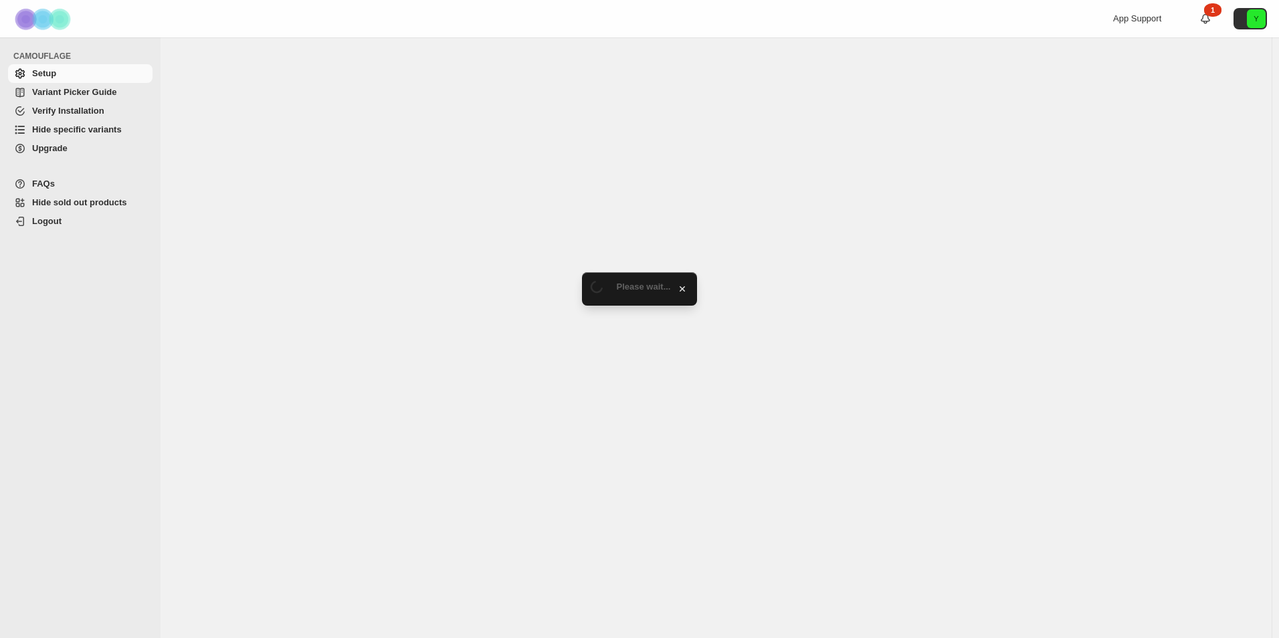
select select "******"
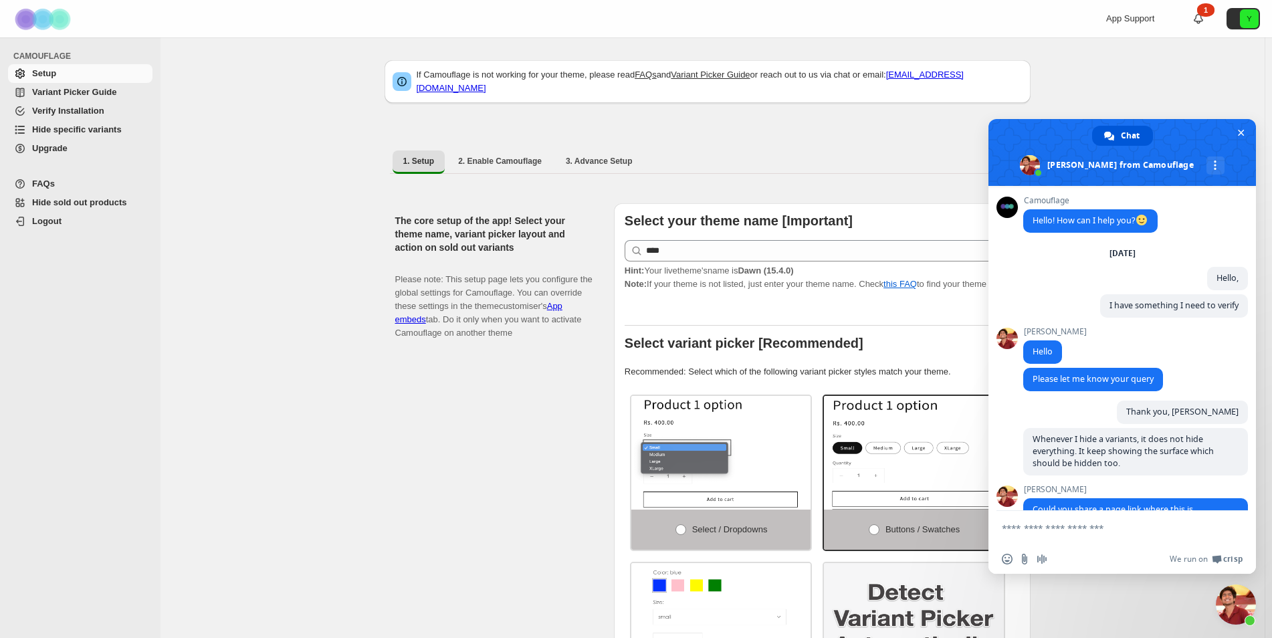
scroll to position [3110, 0]
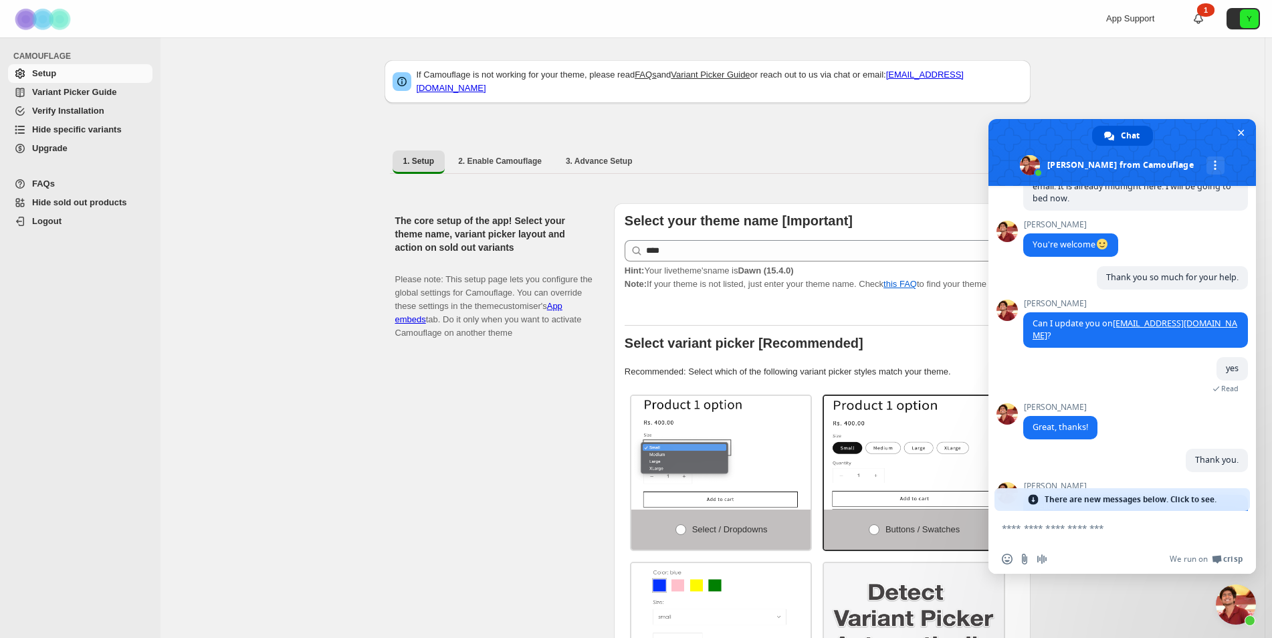
click at [90, 133] on span "Hide specific variants" at bounding box center [77, 129] width 90 height 10
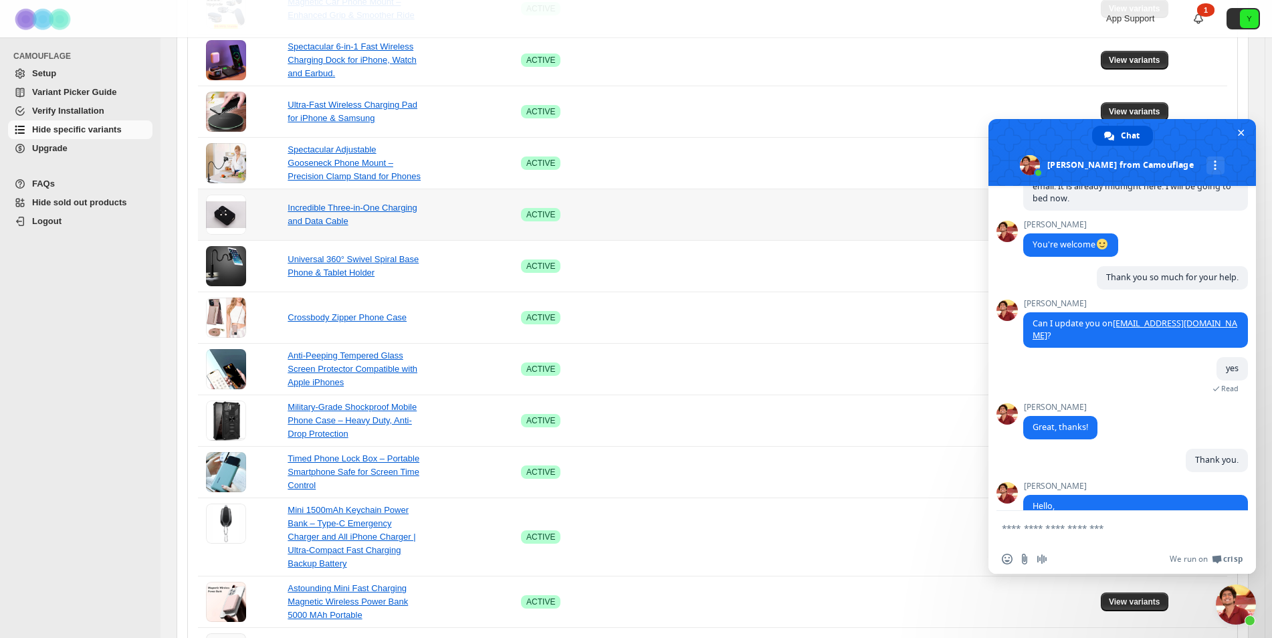
scroll to position [559, 0]
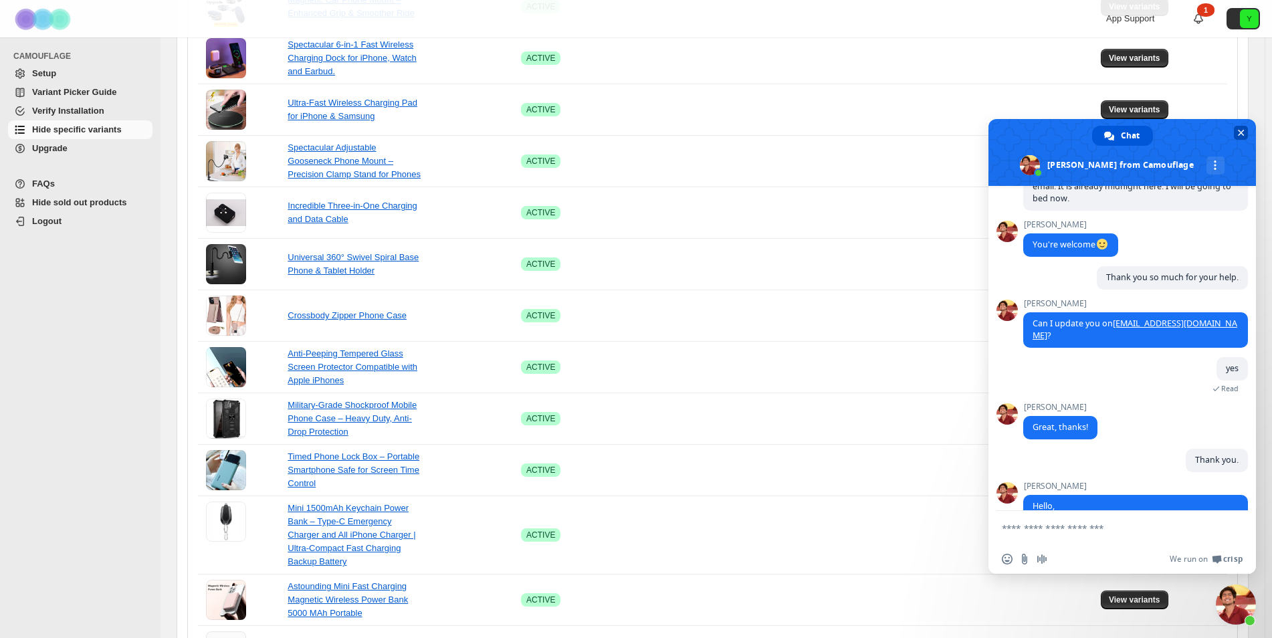
click at [1240, 133] on span "Close chat" at bounding box center [1241, 132] width 7 height 9
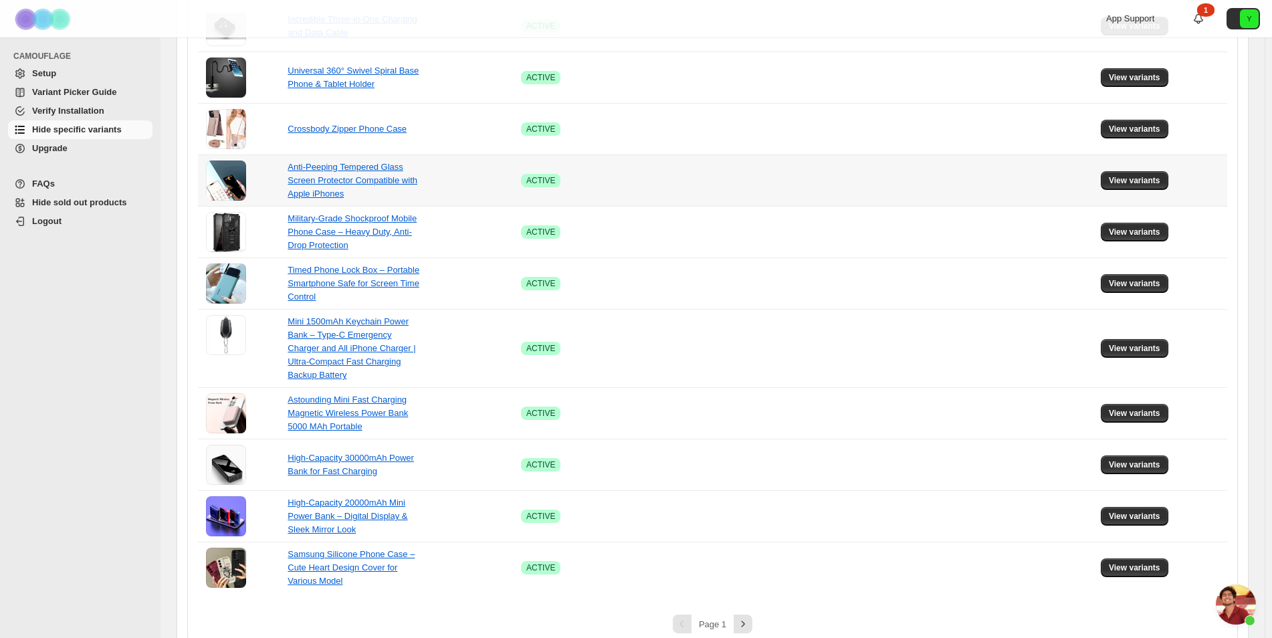
scroll to position [762, 0]
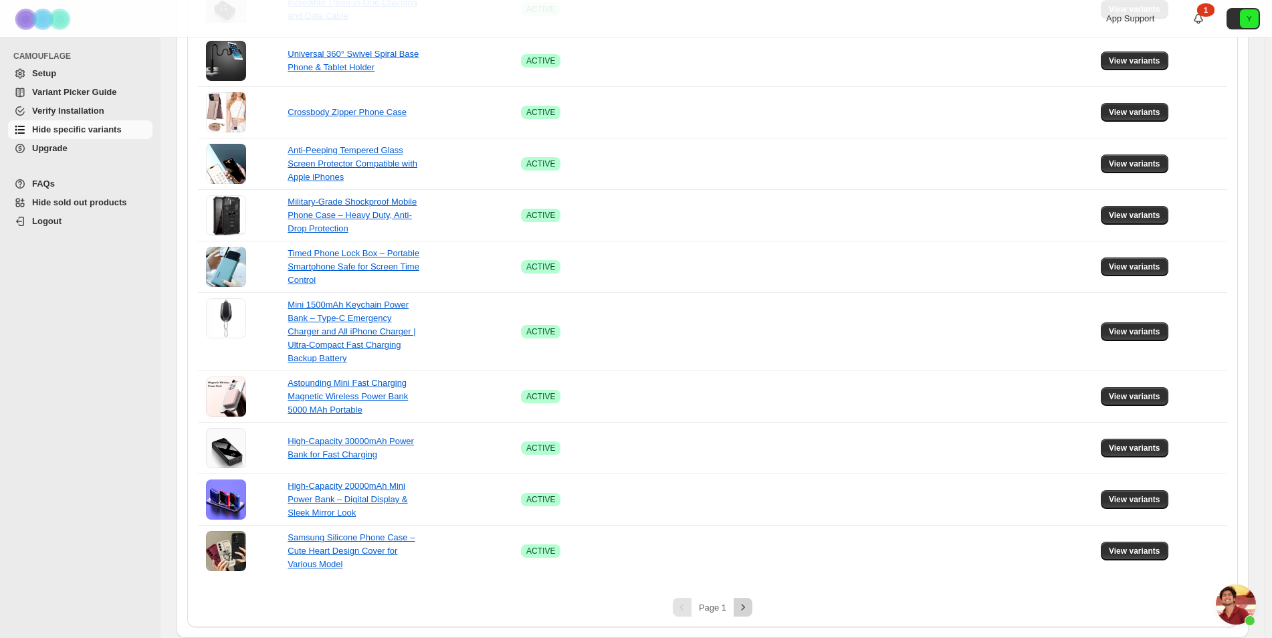
click at [746, 605] on icon "Next" at bounding box center [743, 607] width 13 height 13
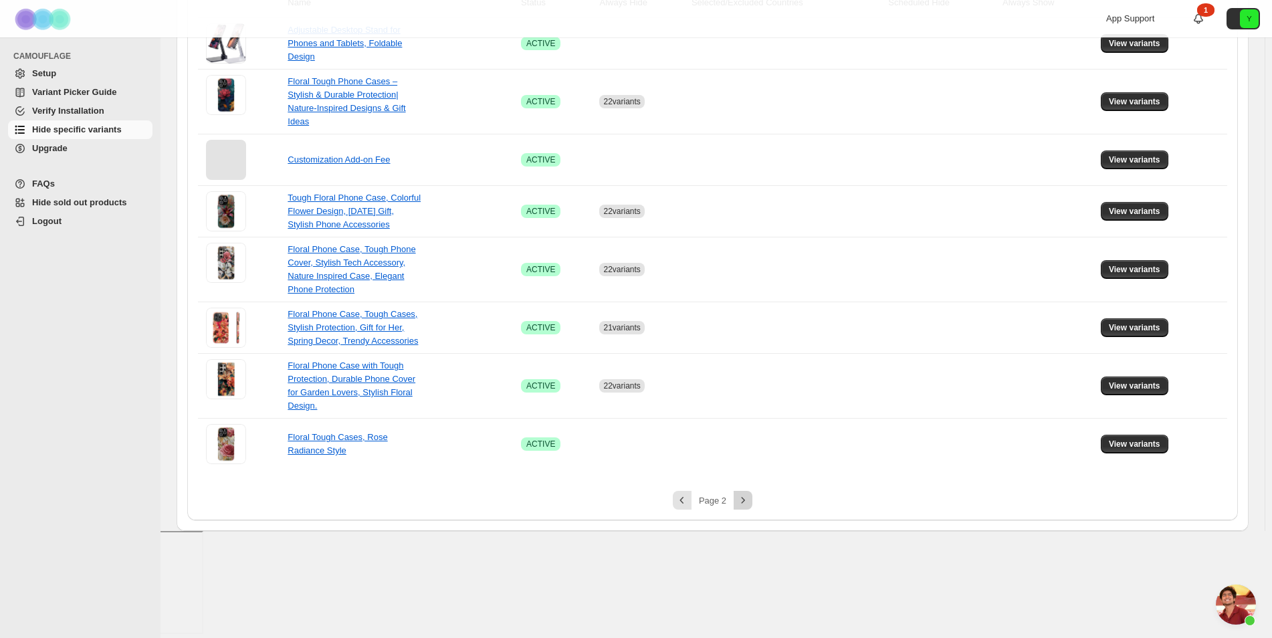
scroll to position [144, 0]
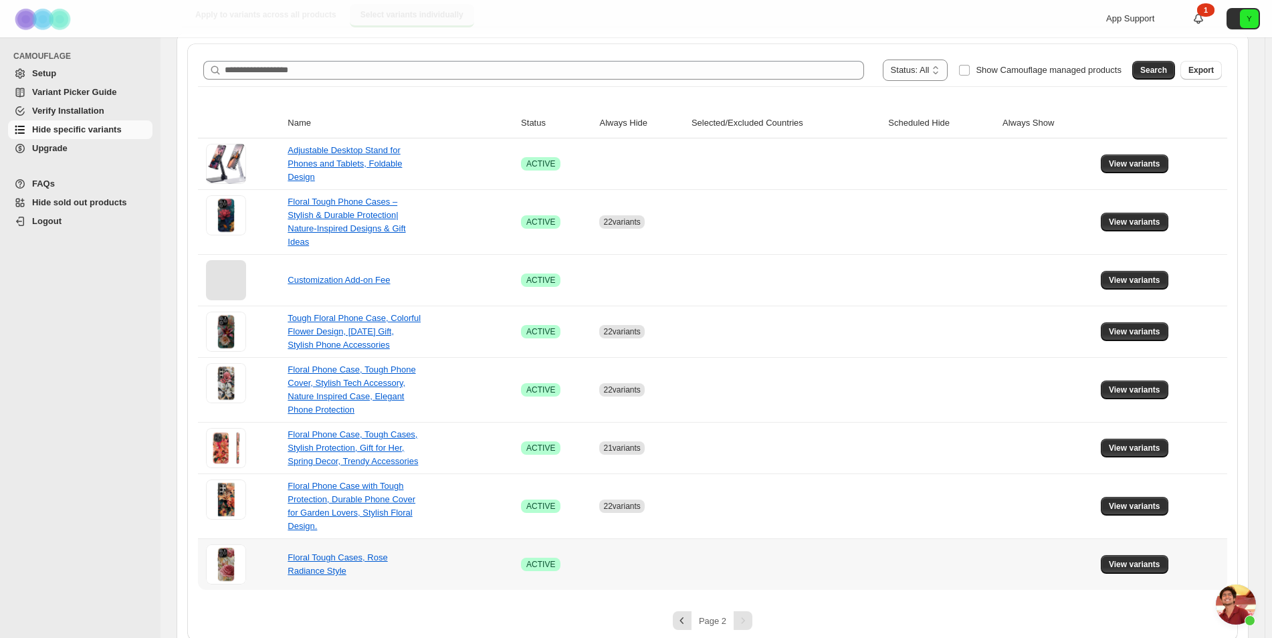
click at [1127, 555] on button "View variants" at bounding box center [1135, 564] width 68 height 19
click at [1129, 559] on span "View variants" at bounding box center [1135, 564] width 52 height 11
click at [780, 565] on td at bounding box center [786, 565] width 197 height 52
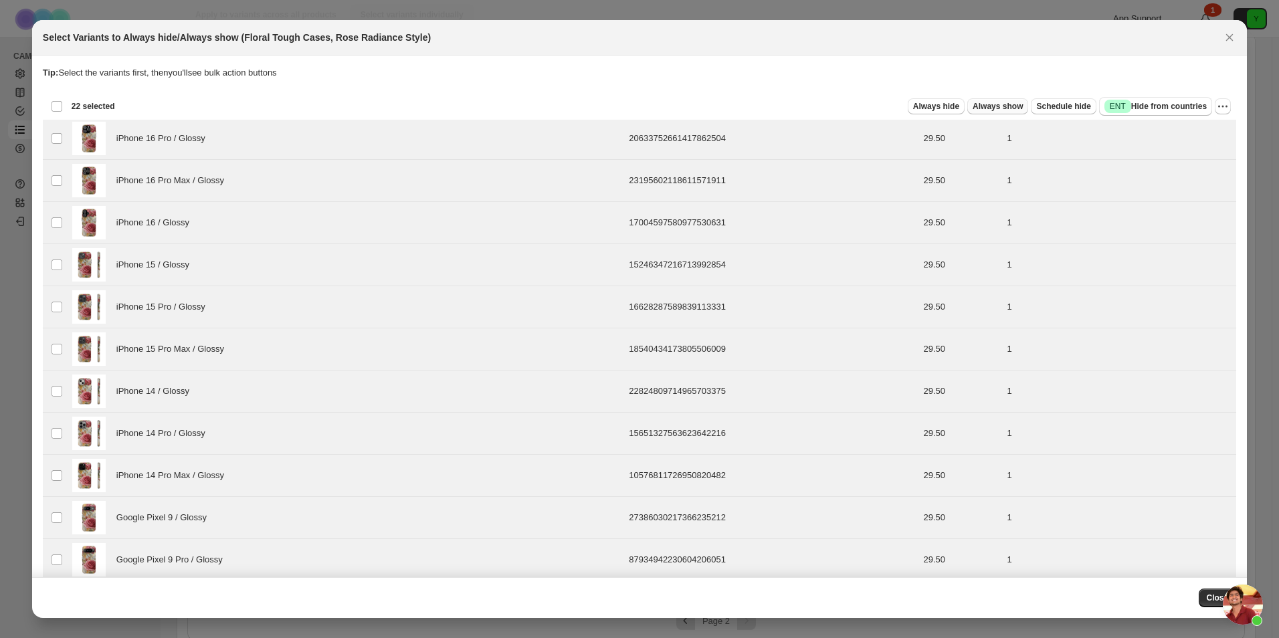
click at [979, 100] on button "Always show" at bounding box center [997, 106] width 61 height 16
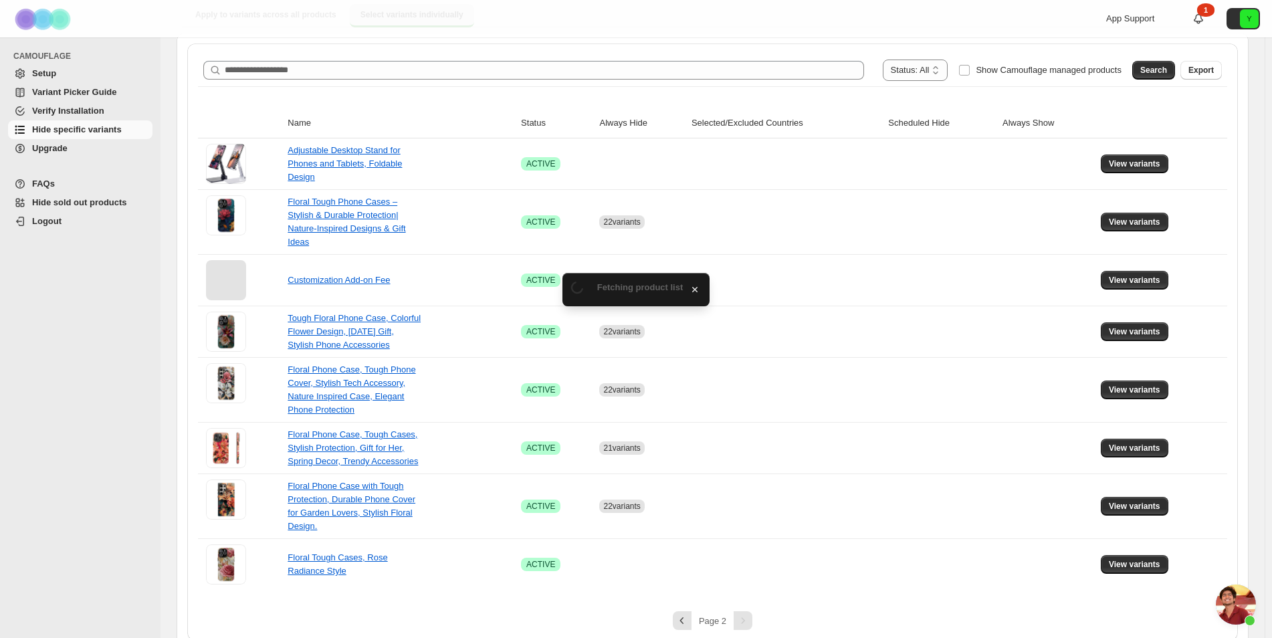
click at [951, 98] on div "**********" at bounding box center [713, 322] width 1030 height 536
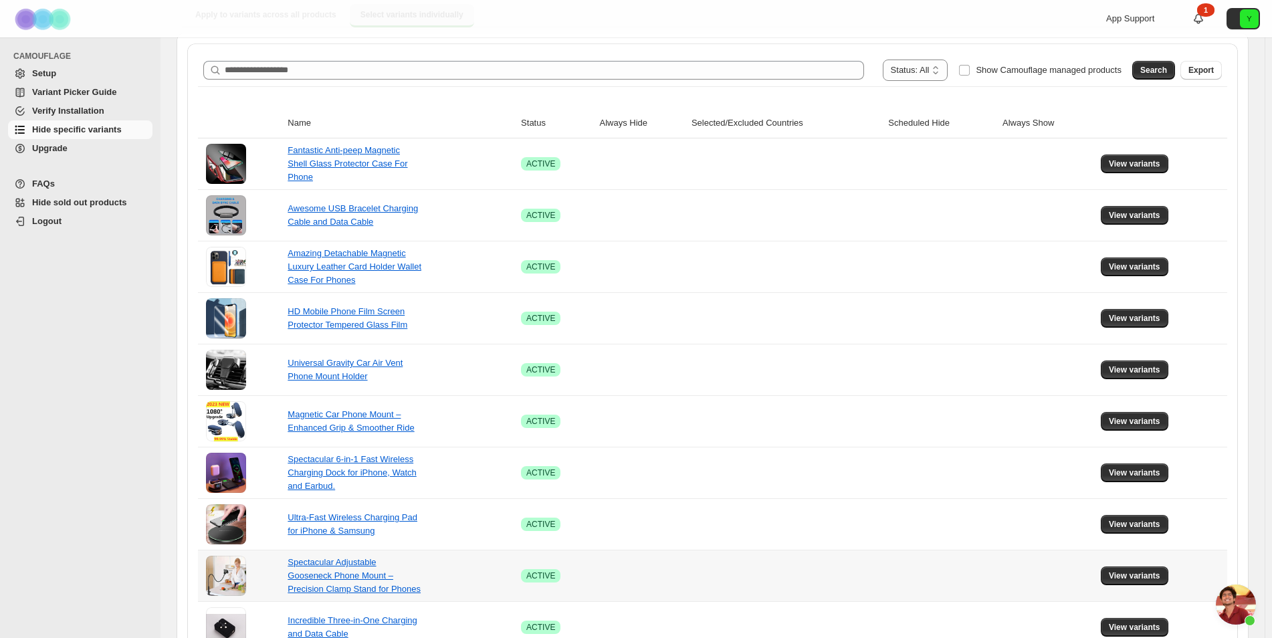
scroll to position [762, 0]
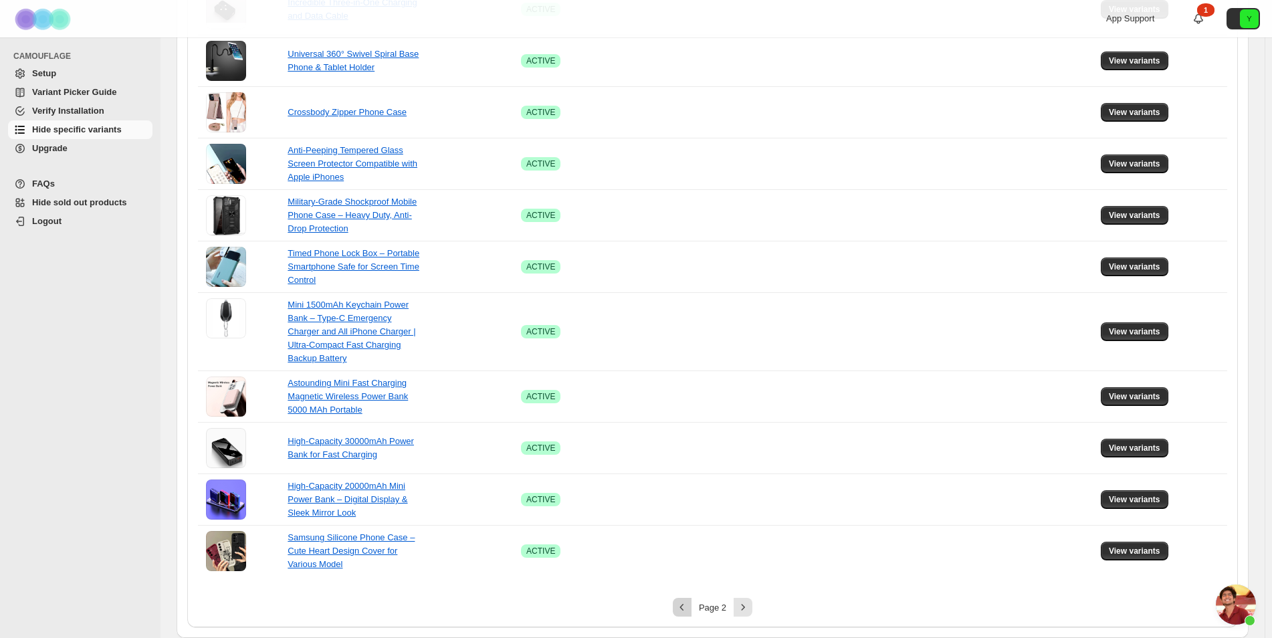
click at [686, 613] on icon "Previous" at bounding box center [682, 607] width 13 height 13
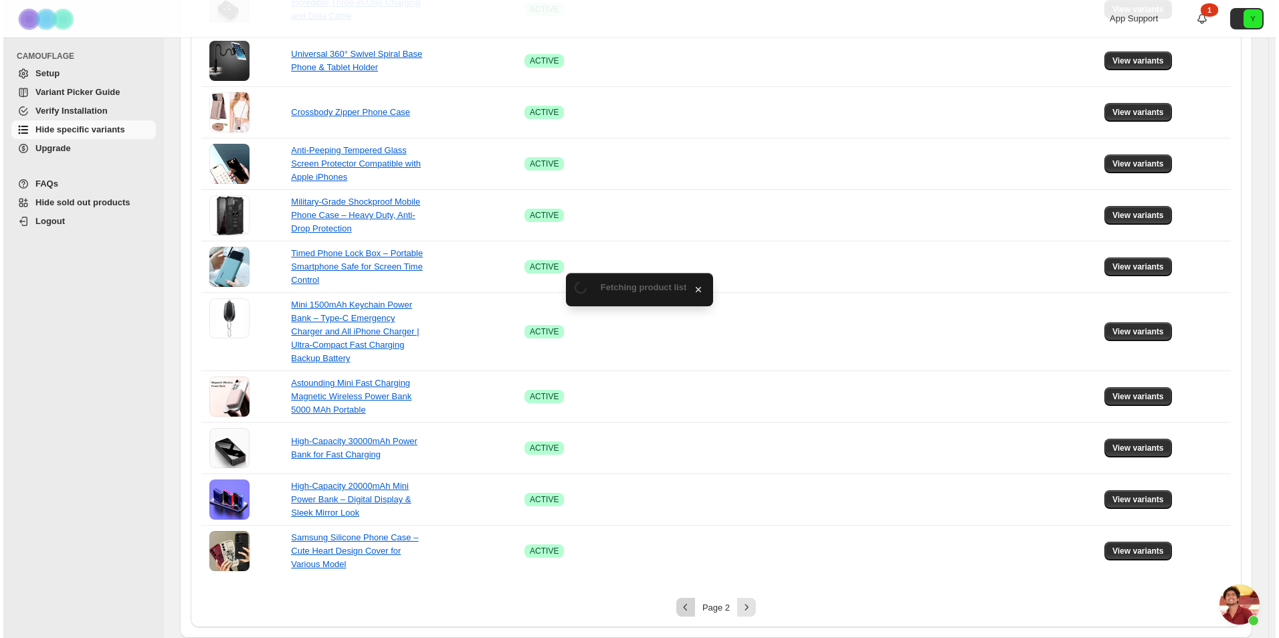
scroll to position [0, 0]
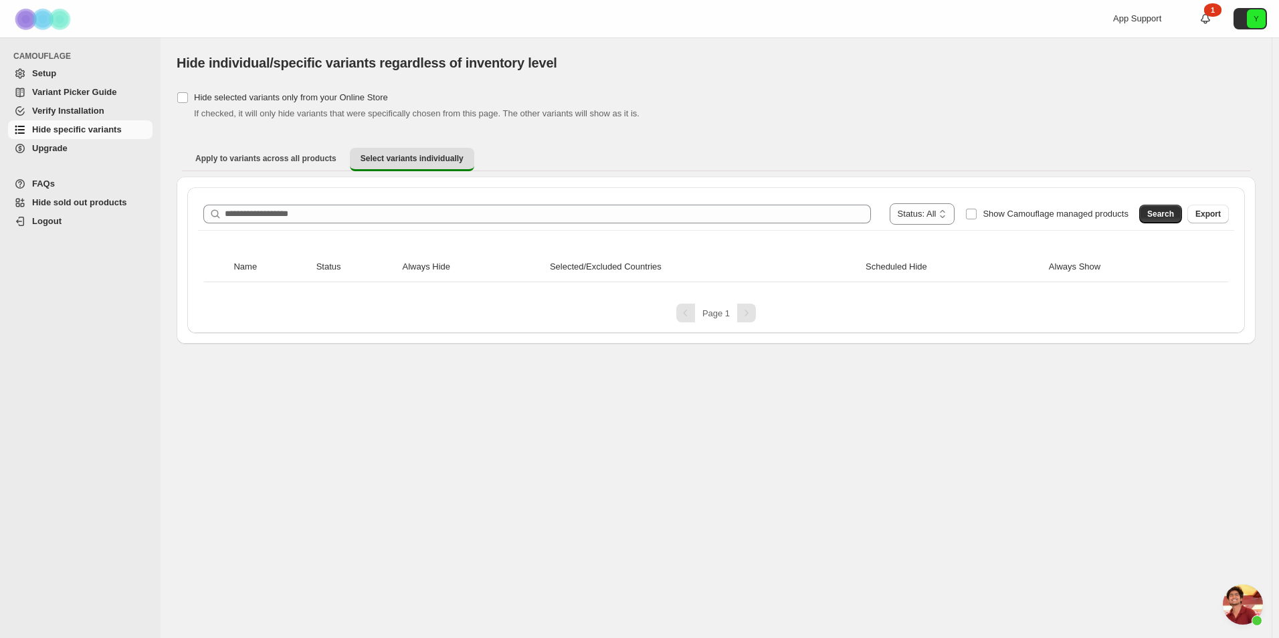
click at [746, 314] on div "Pagination" at bounding box center [746, 313] width 19 height 19
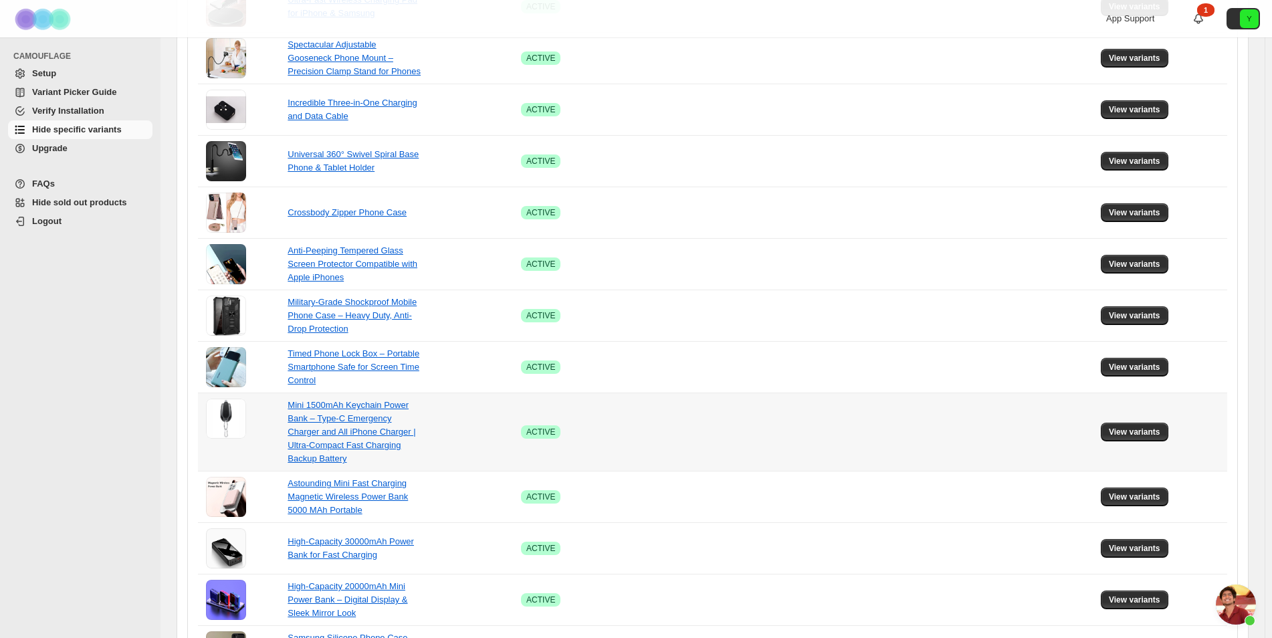
scroll to position [762, 0]
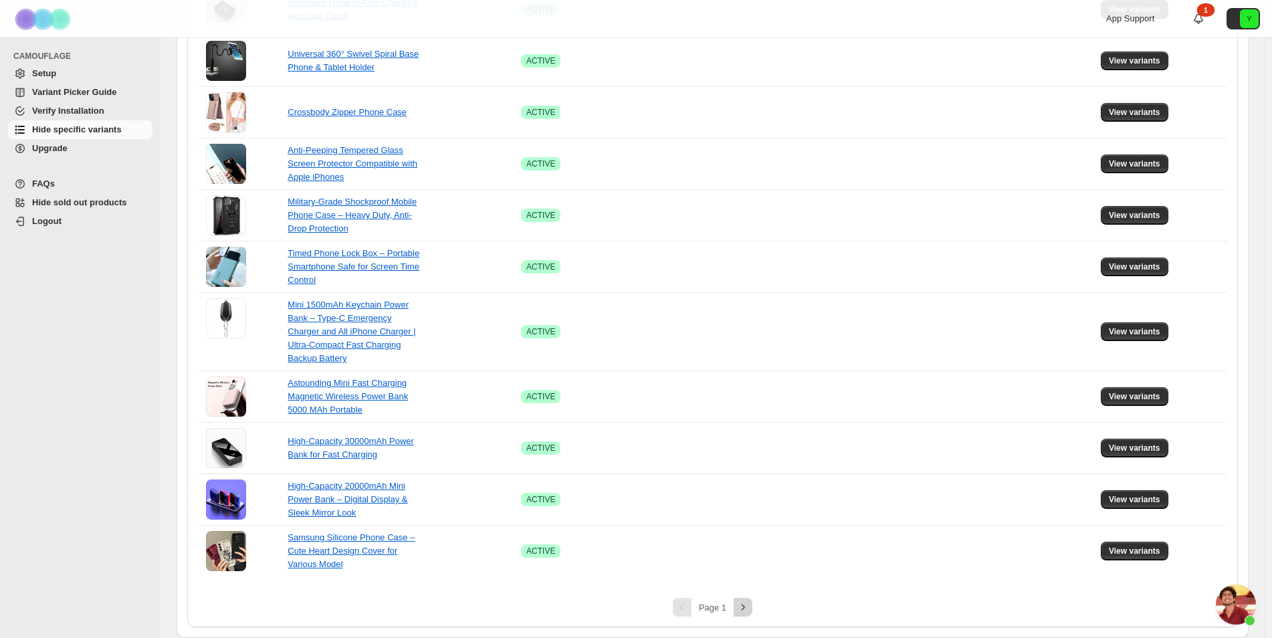
click at [747, 605] on icon "Next" at bounding box center [743, 607] width 13 height 13
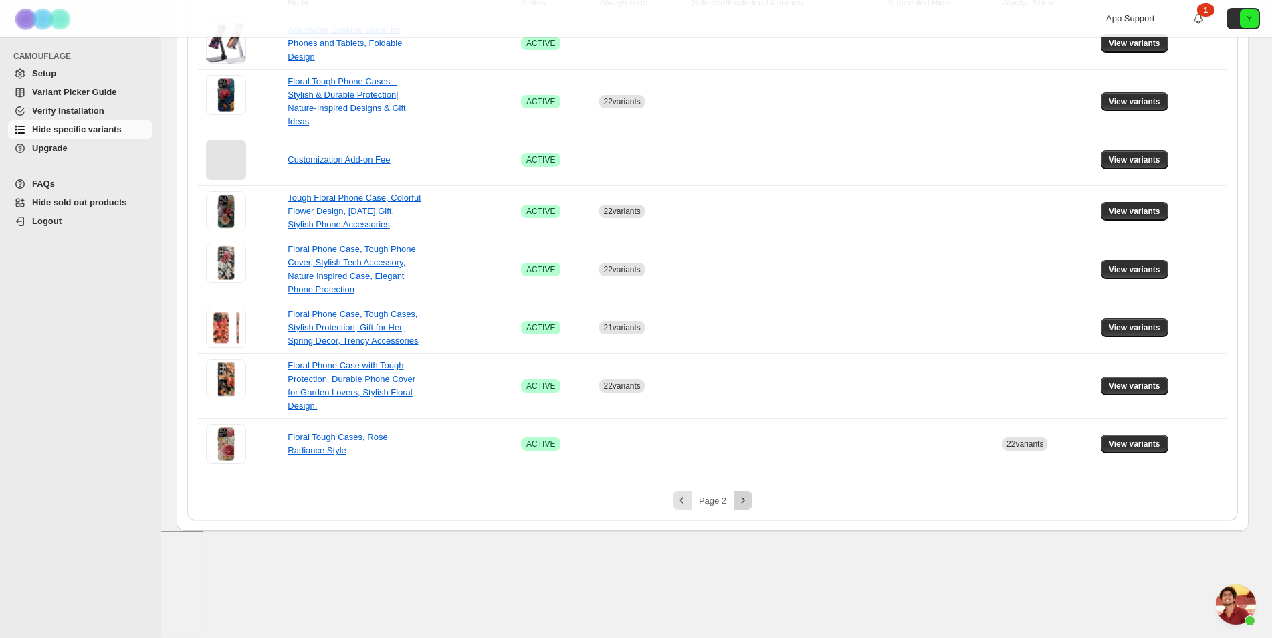
scroll to position [144, 0]
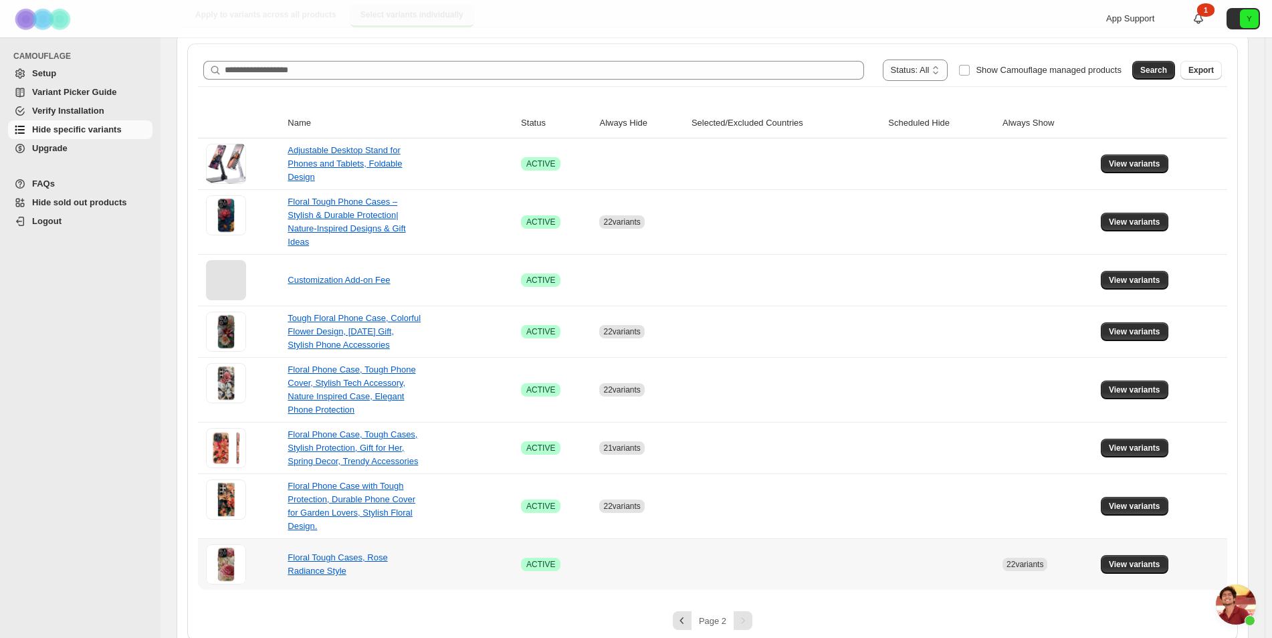
click at [681, 547] on td at bounding box center [641, 565] width 92 height 52
click at [714, 543] on td at bounding box center [786, 565] width 197 height 52
click at [1131, 559] on span "View variants" at bounding box center [1135, 564] width 52 height 11
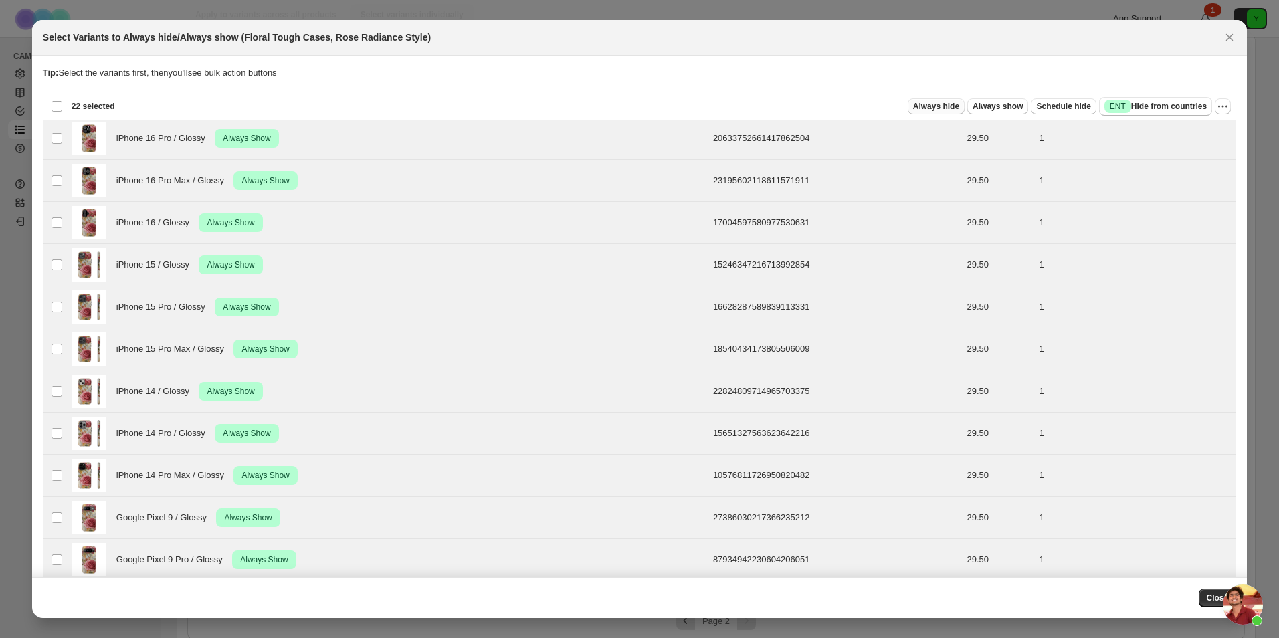
click at [937, 110] on span "Always hide" at bounding box center [936, 106] width 46 height 11
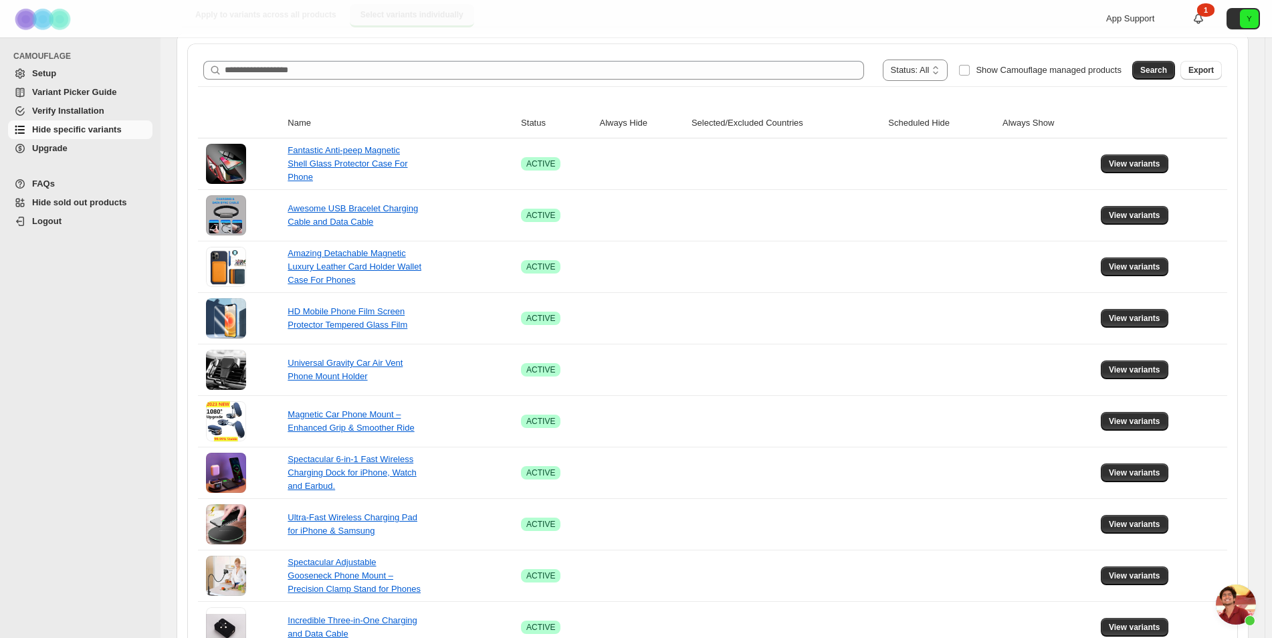
click at [750, 613] on td at bounding box center [786, 627] width 197 height 52
click at [742, 605] on td at bounding box center [786, 627] width 197 height 52
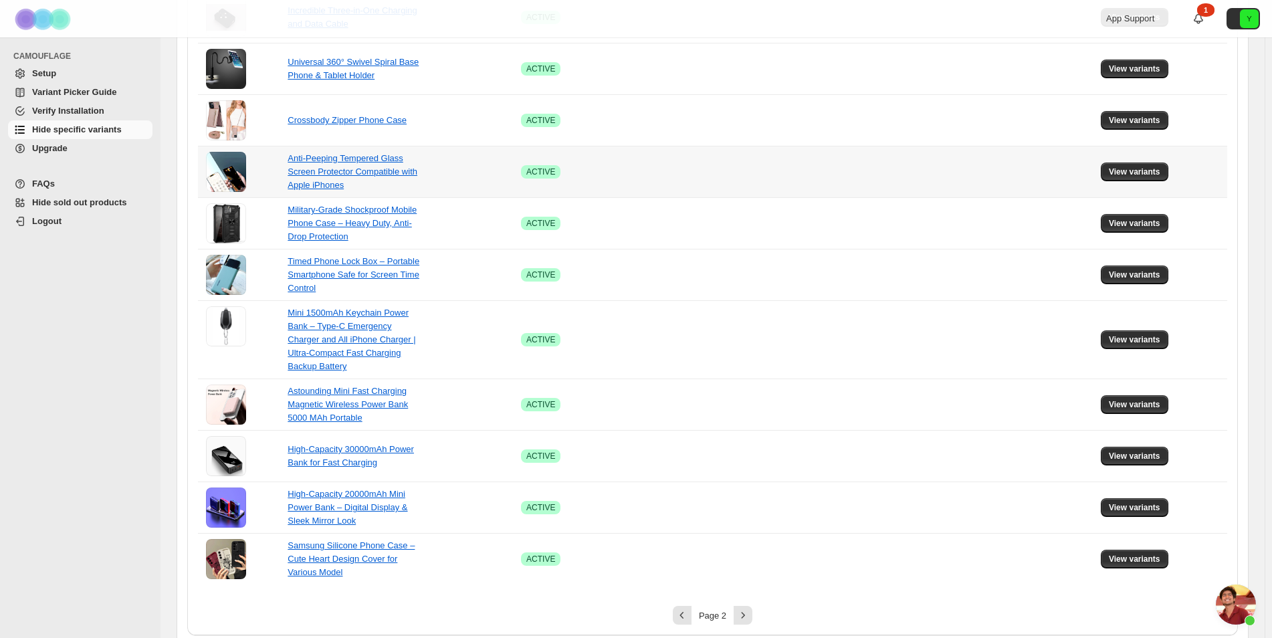
scroll to position [762, 0]
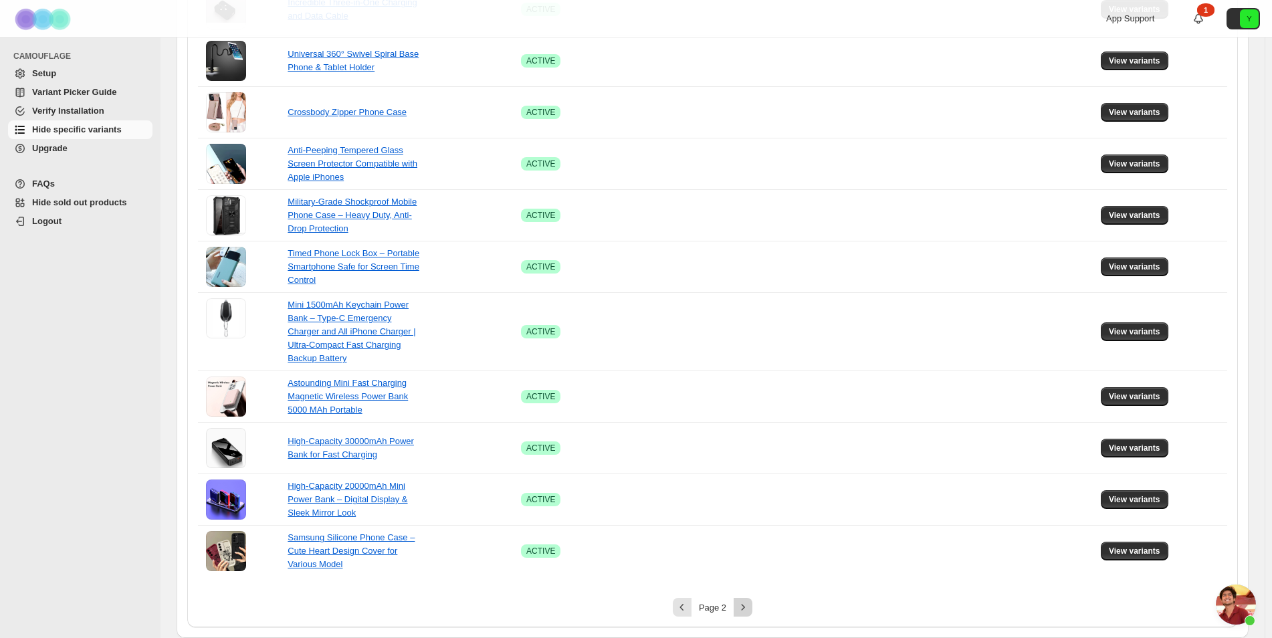
click at [746, 604] on icon "Next" at bounding box center [743, 607] width 13 height 13
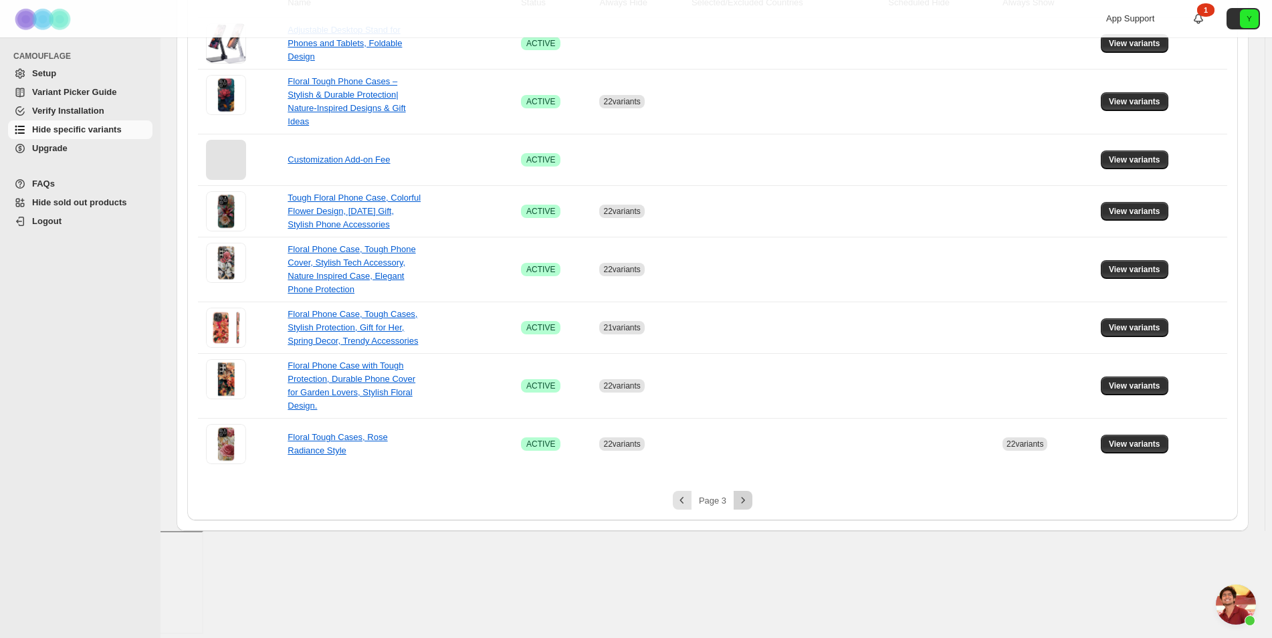
scroll to position [144, 0]
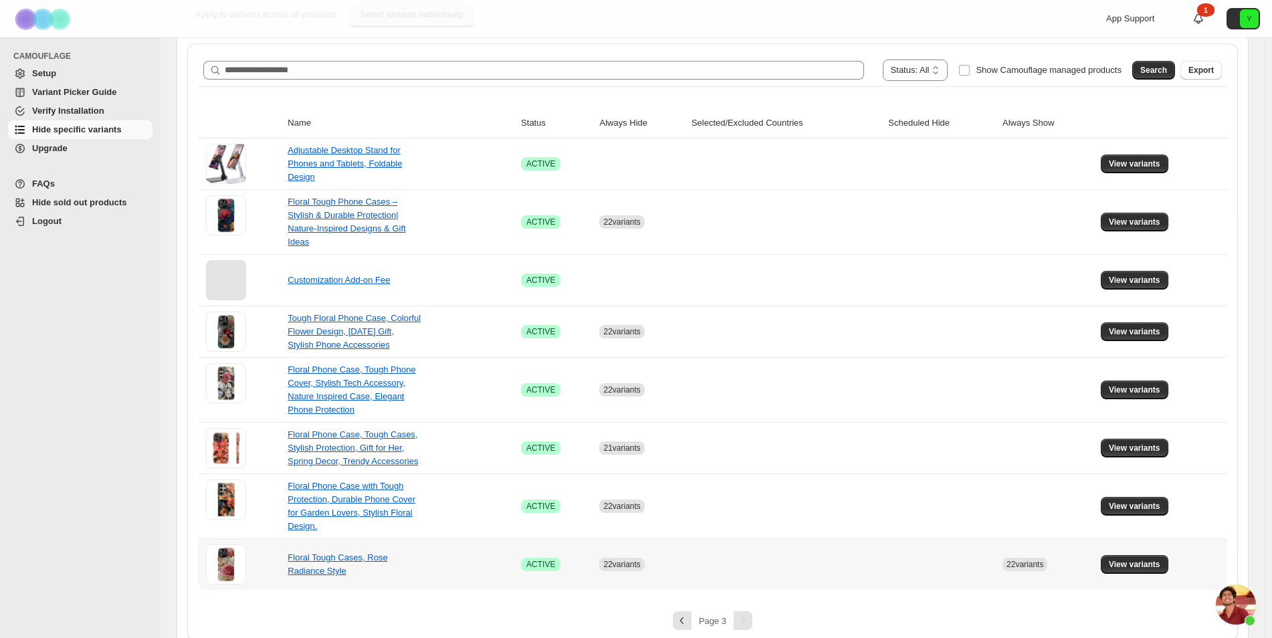
click at [738, 566] on td at bounding box center [786, 565] width 197 height 52
click at [1119, 559] on span "View variants" at bounding box center [1135, 564] width 52 height 11
click at [1138, 559] on span "View variants" at bounding box center [1135, 564] width 52 height 11
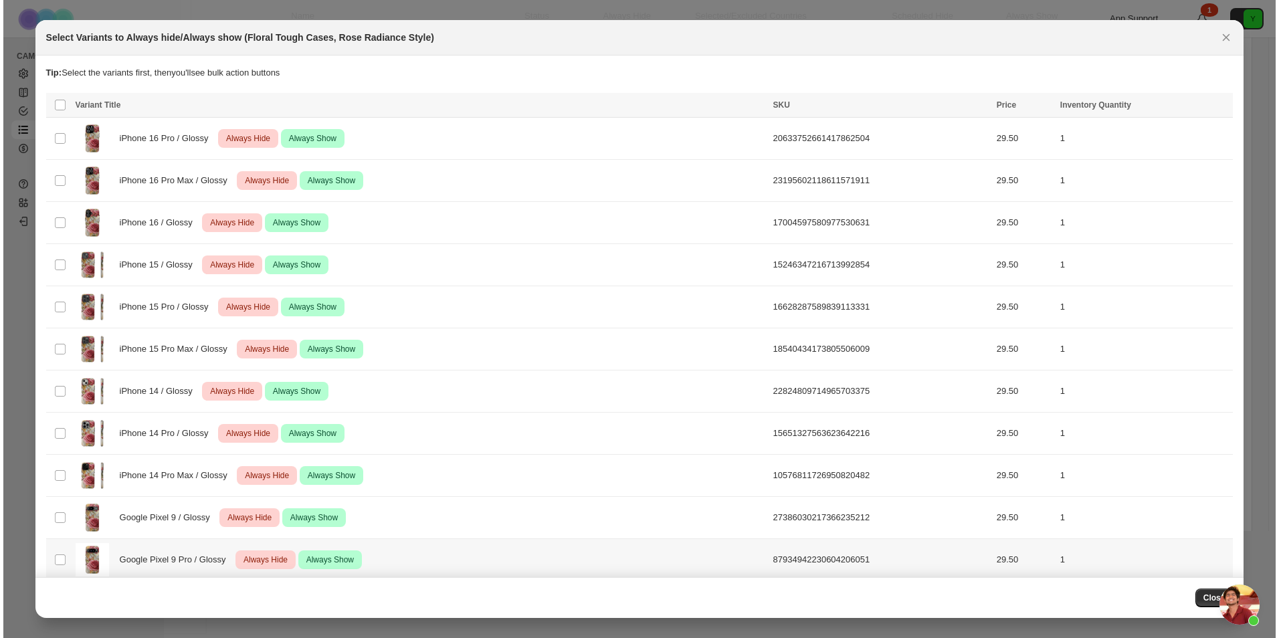
scroll to position [0, 0]
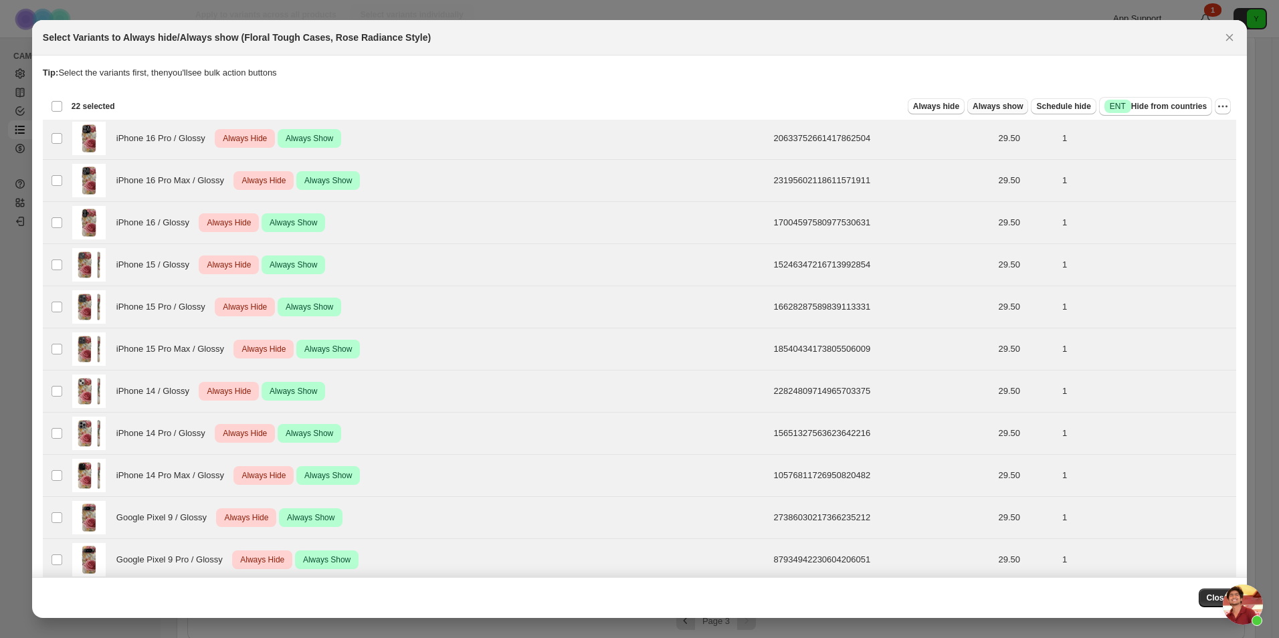
click at [998, 104] on span "Always show" at bounding box center [998, 106] width 50 height 11
click at [991, 106] on span "Always show" at bounding box center [998, 106] width 50 height 11
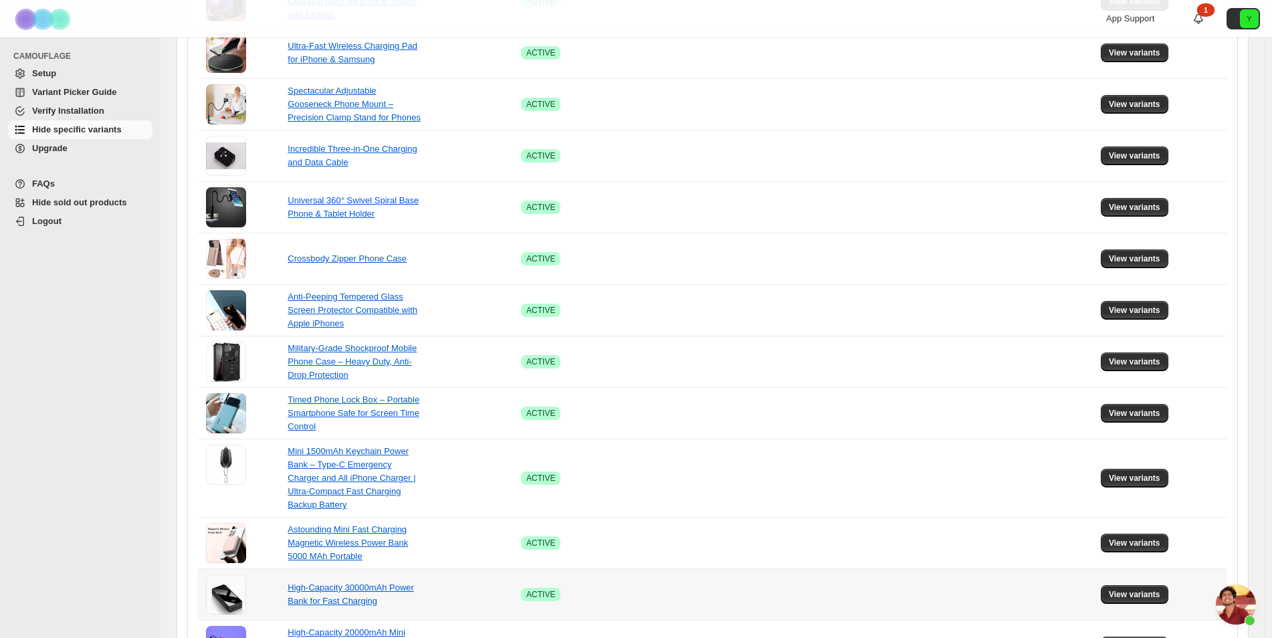
scroll to position [762, 0]
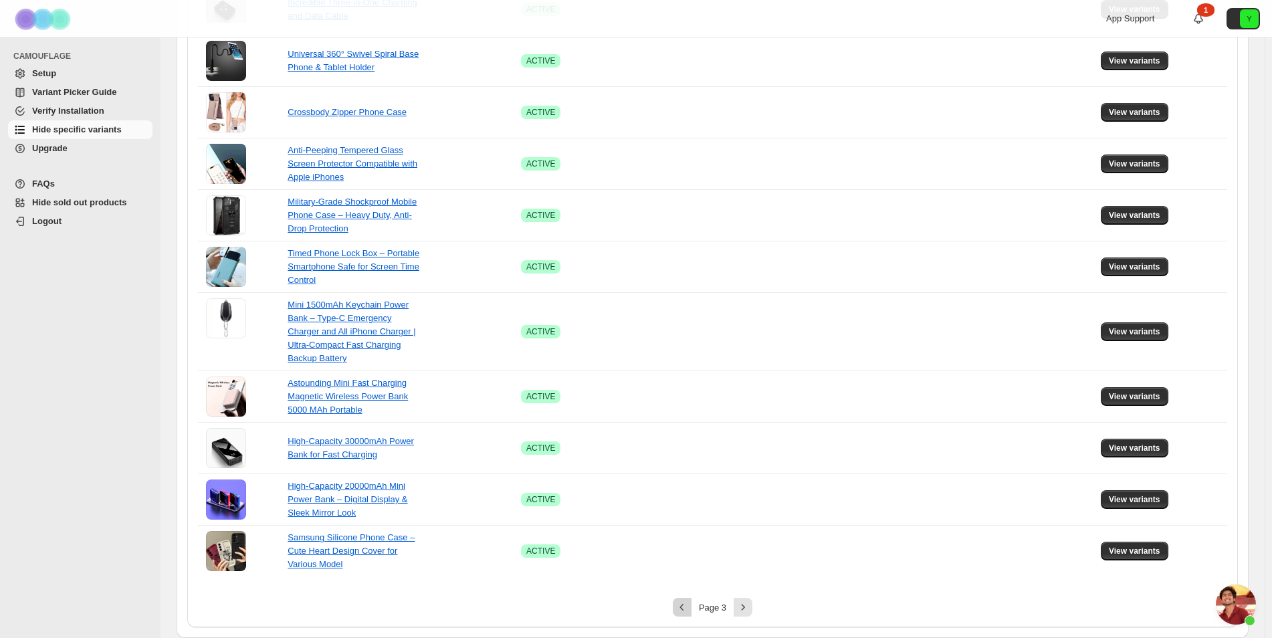
click at [689, 607] on icon "Previous" at bounding box center [682, 607] width 13 height 13
click at [745, 607] on icon "Next" at bounding box center [743, 607] width 3 height 6
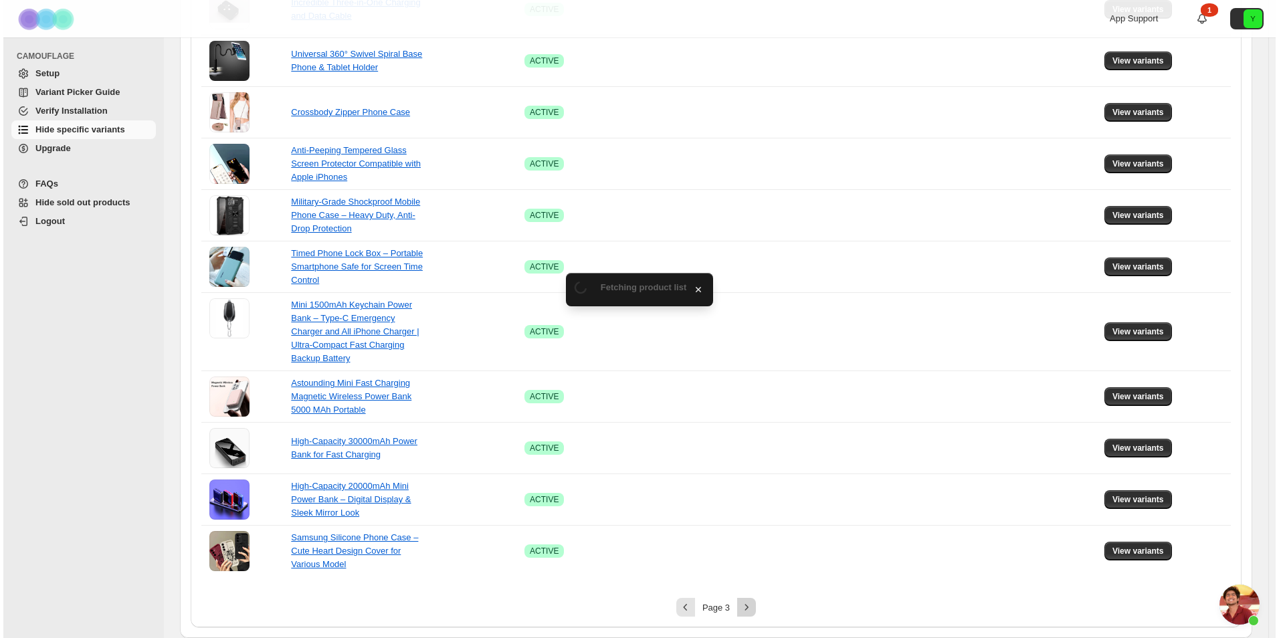
scroll to position [0, 0]
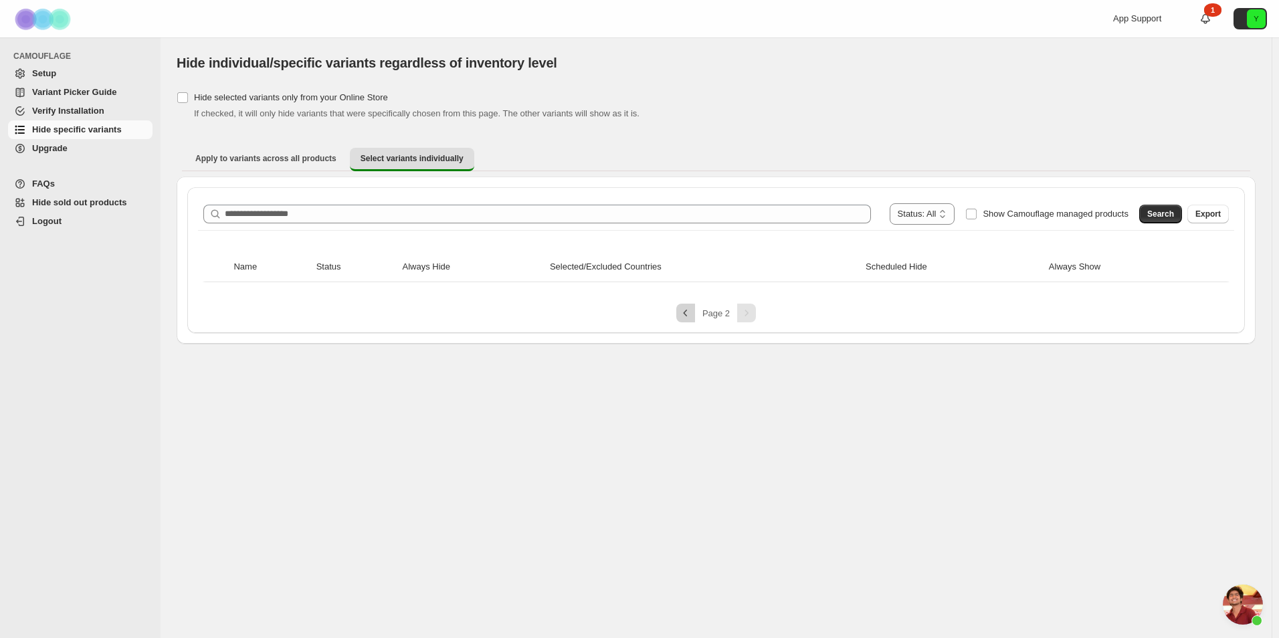
click at [690, 314] on icon "Previous" at bounding box center [685, 312] width 13 height 13
click at [82, 134] on span "Hide specific variants" at bounding box center [77, 129] width 90 height 10
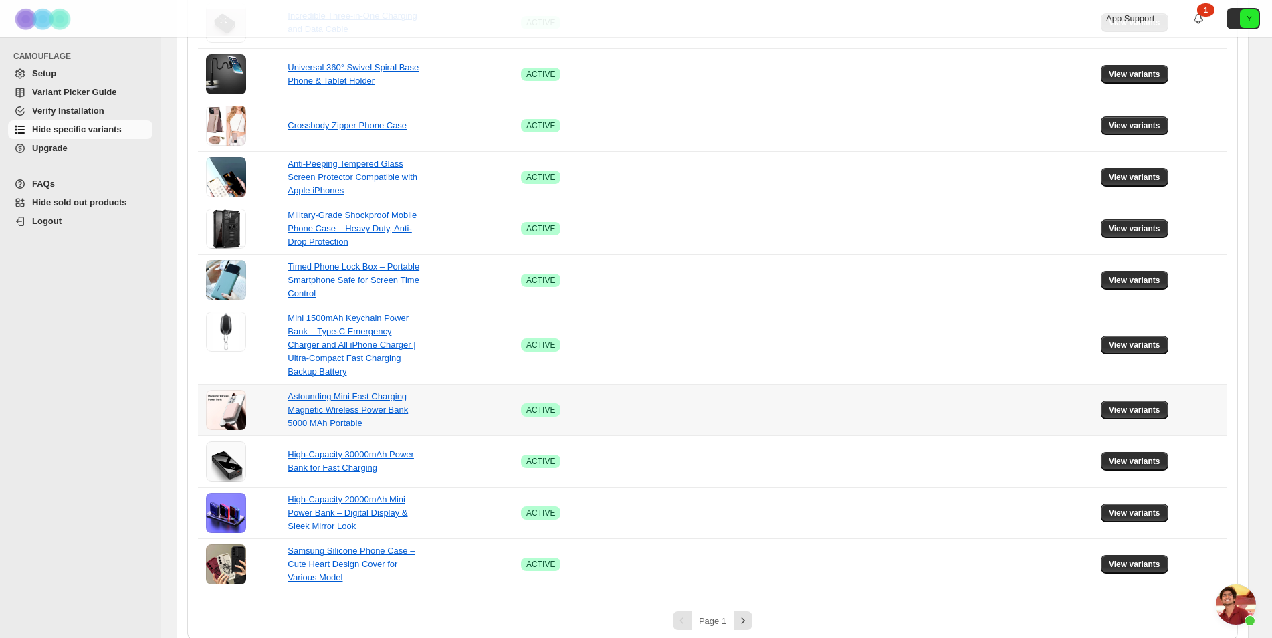
scroll to position [762, 0]
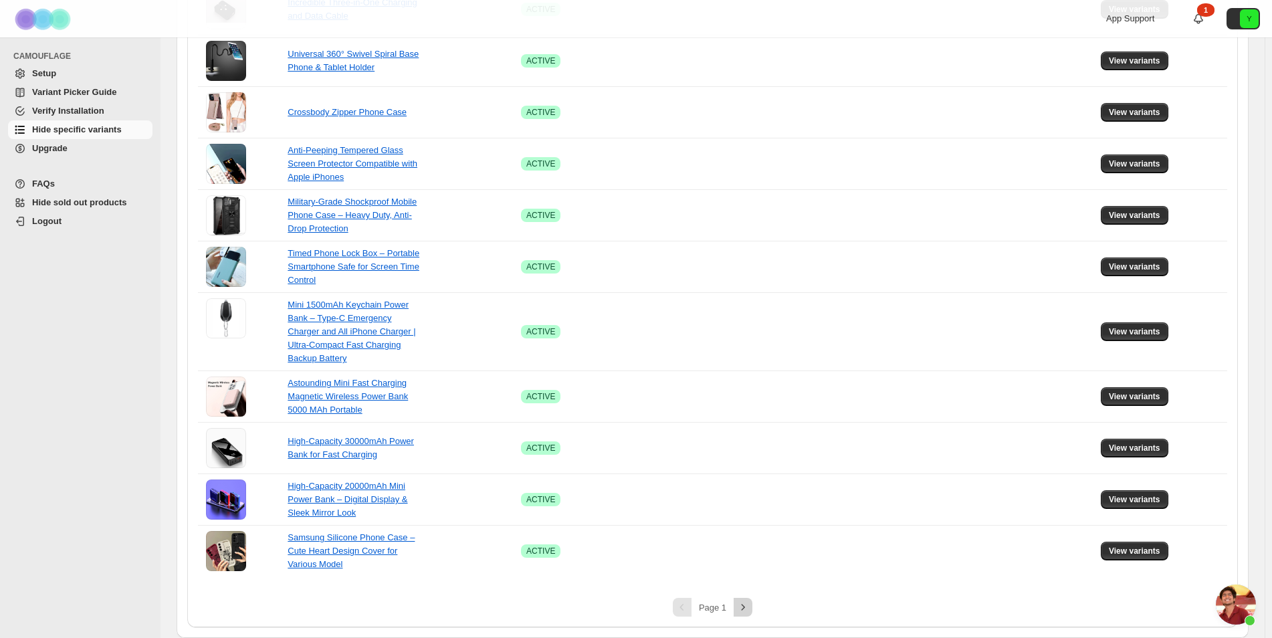
click at [744, 605] on icon "Next" at bounding box center [743, 607] width 13 height 13
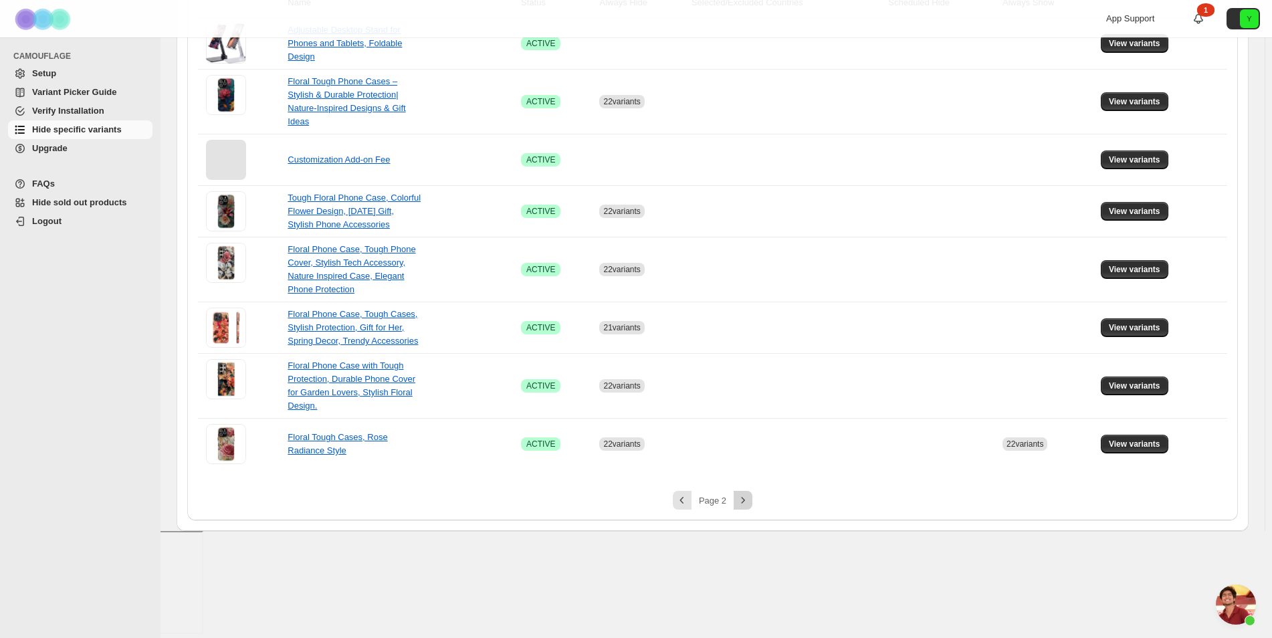
scroll to position [144, 0]
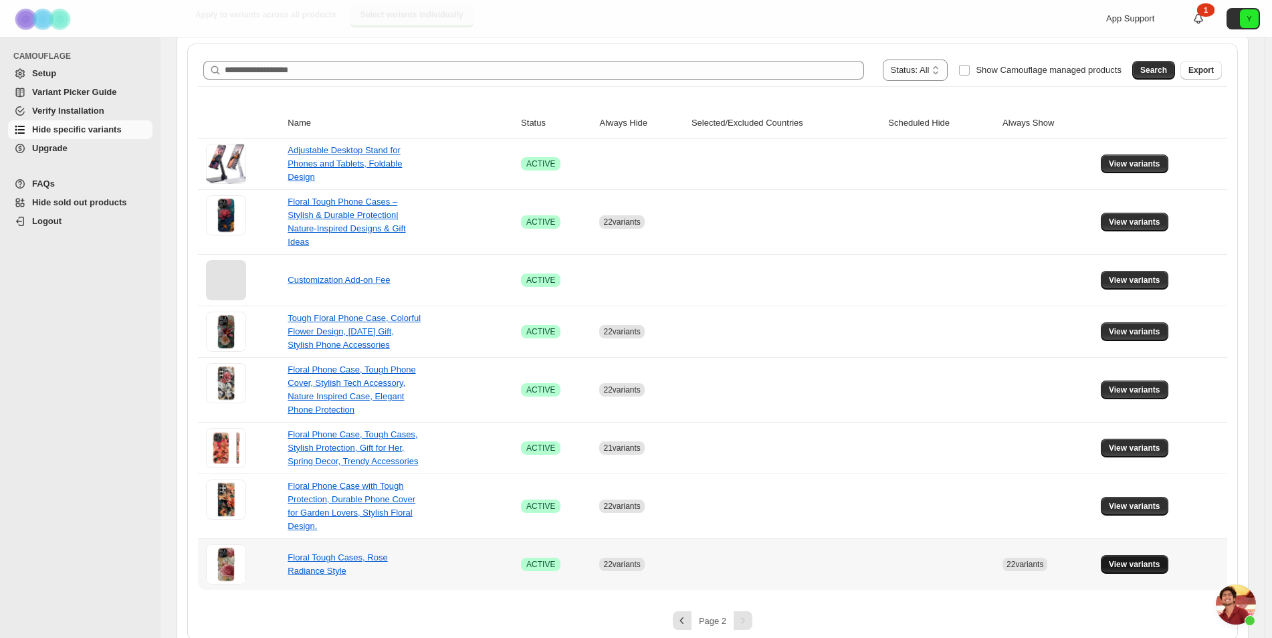
click at [1127, 559] on span "View variants" at bounding box center [1135, 564] width 52 height 11
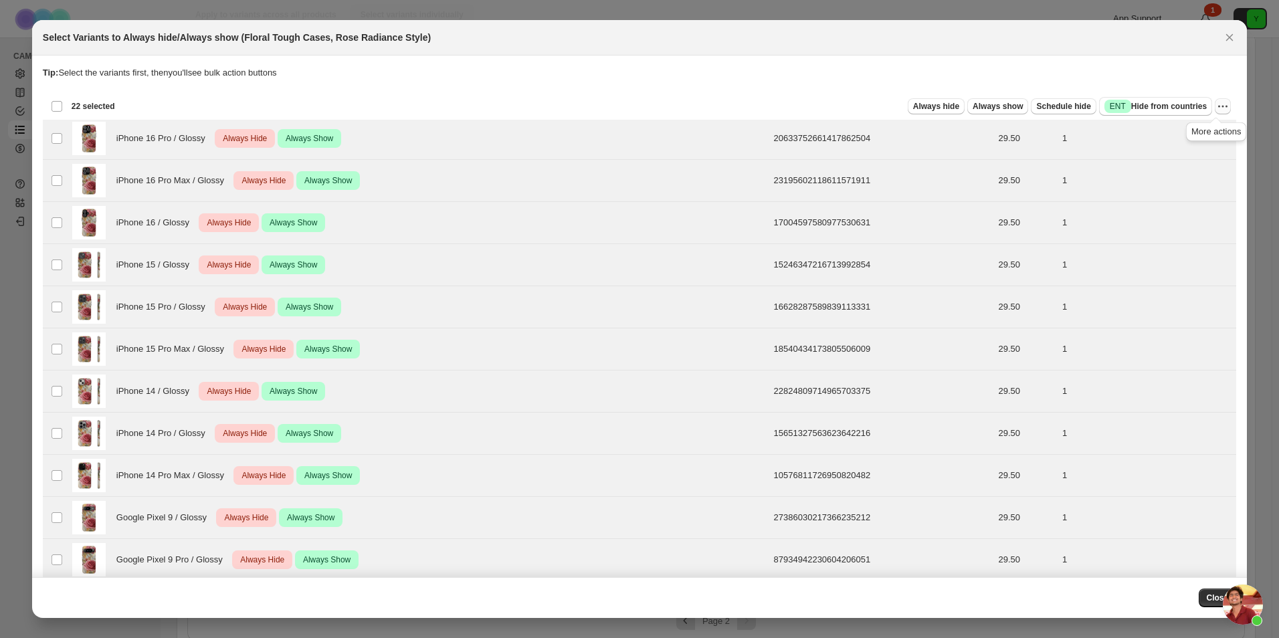
click at [1222, 107] on icon "More actions" at bounding box center [1223, 107] width 2 height 2
click at [1183, 162] on span "Undo always show" at bounding box center [1167, 155] width 97 height 13
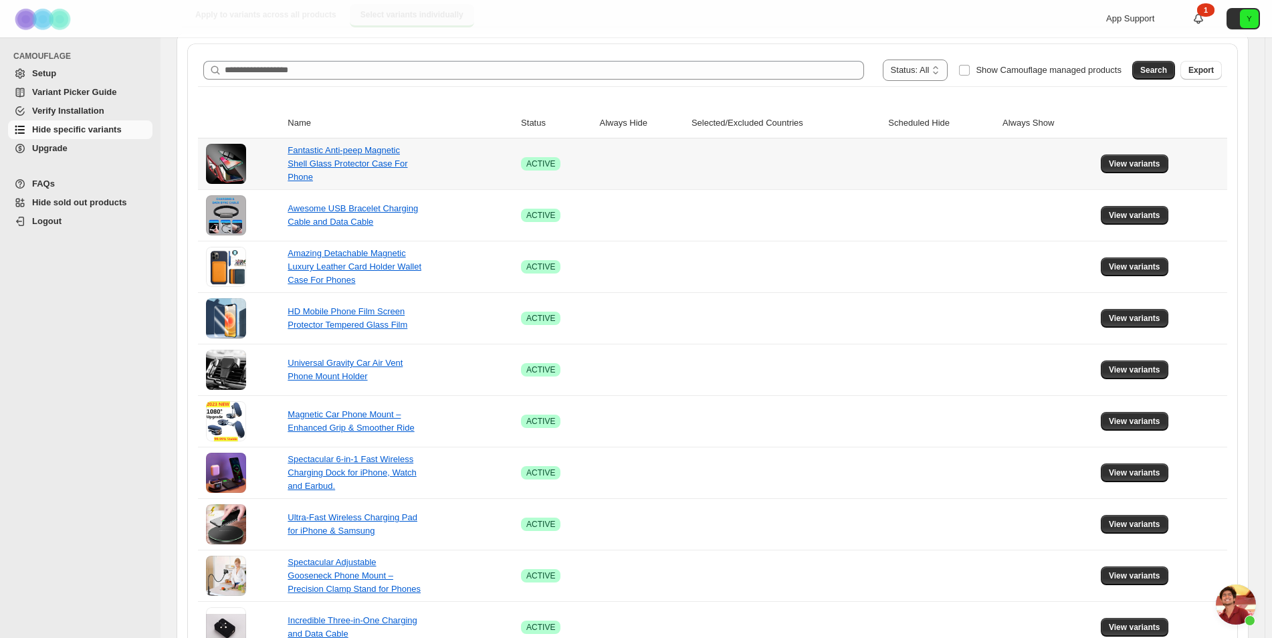
click at [743, 608] on td at bounding box center [786, 627] width 197 height 52
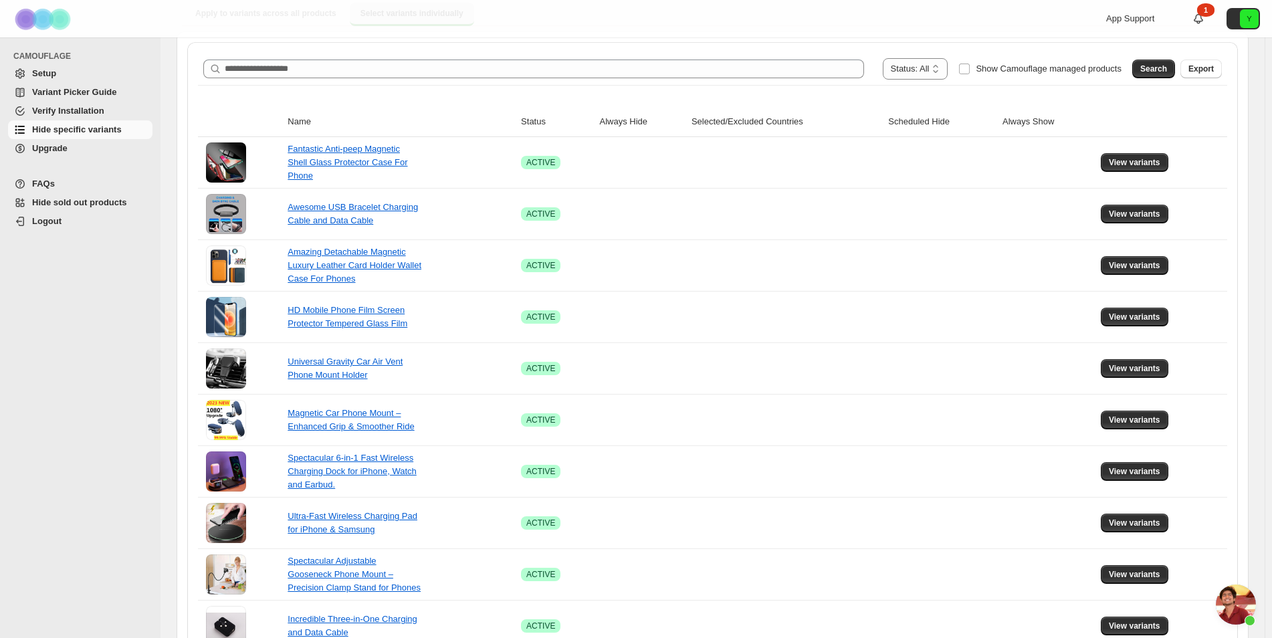
scroll to position [762, 0]
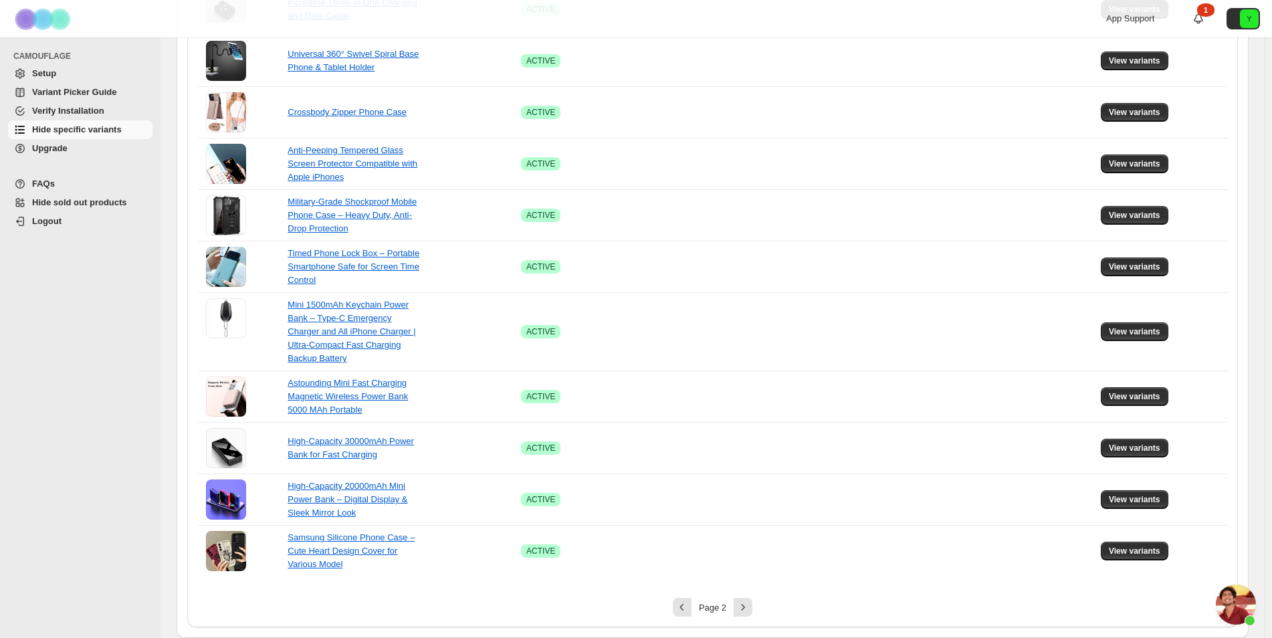
click at [743, 608] on icon "Next" at bounding box center [743, 607] width 13 height 13
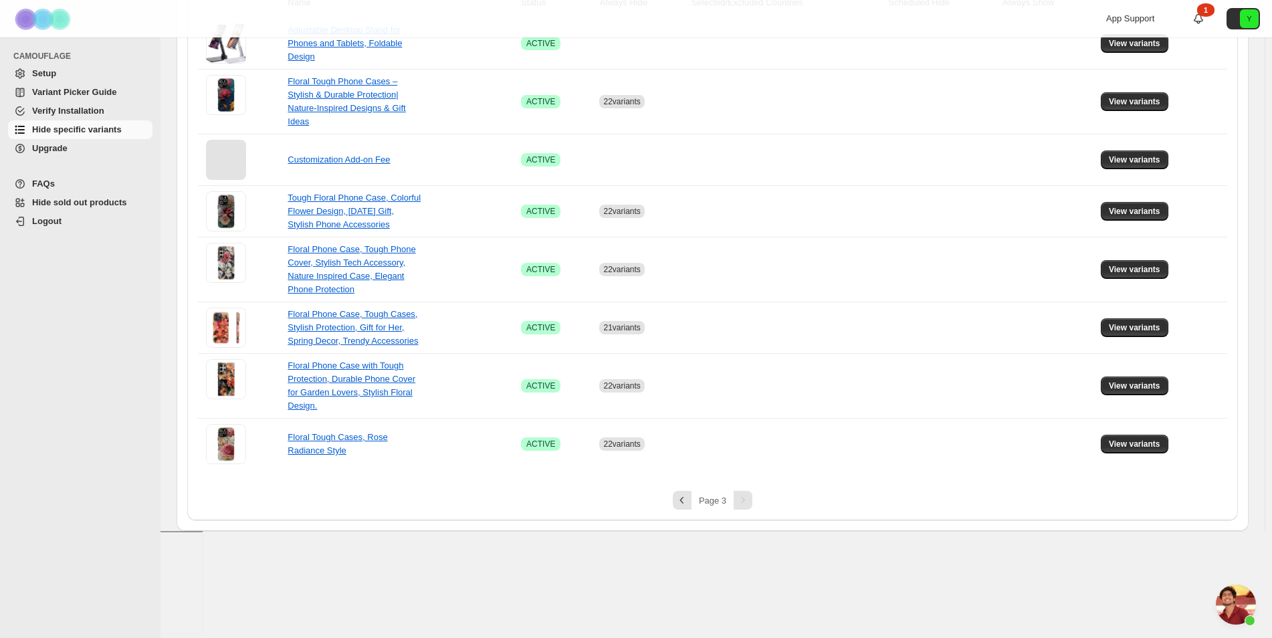
scroll to position [144, 0]
